Goal: Transaction & Acquisition: Purchase product/service

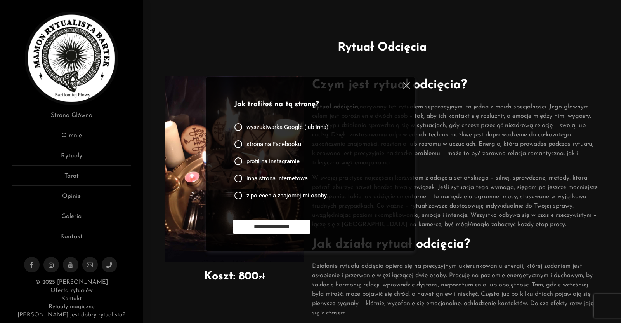
click at [281, 143] on span "strona na Facebooku" at bounding box center [274, 144] width 55 height 8
click at [284, 221] on input "**********" at bounding box center [272, 226] width 78 height 14
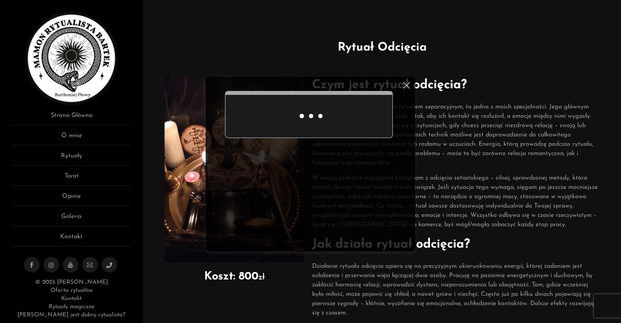
scroll to position [8, 0]
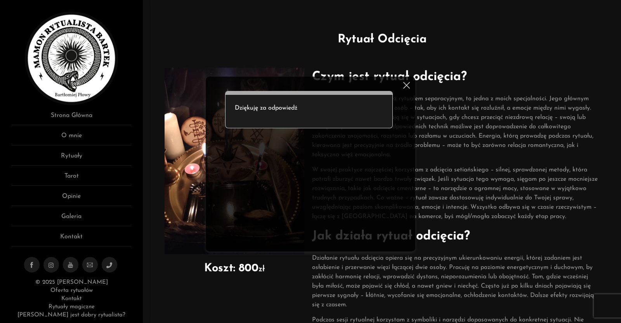
drag, startPoint x: 319, startPoint y: 196, endPoint x: 403, endPoint y: 85, distance: 138.9
click at [403, 85] on div "Ankieta do użytkowników strony Dziękuję za odpowiedź" at bounding box center [311, 163] width 210 height 175
click at [403, 85] on div at bounding box center [405, 86] width 9 height 9
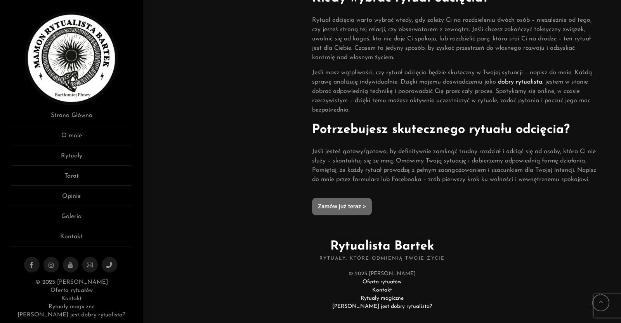
scroll to position [565, 0]
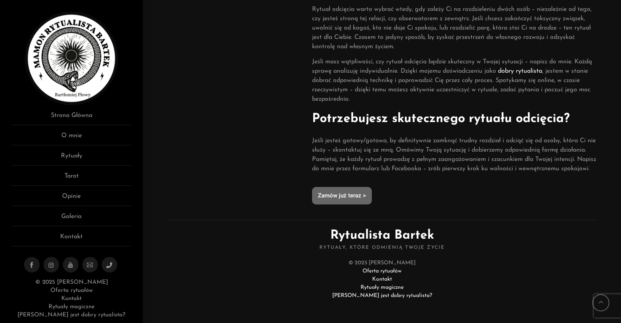
click at [347, 193] on span "Zamów już teraz >" at bounding box center [342, 196] width 48 height 6
click at [75, 159] on link "Rytuały" at bounding box center [72, 158] width 120 height 14
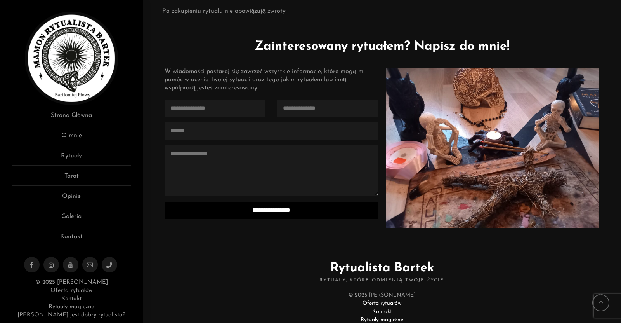
scroll to position [1882, 0]
